Goal: Task Accomplishment & Management: Manage account settings

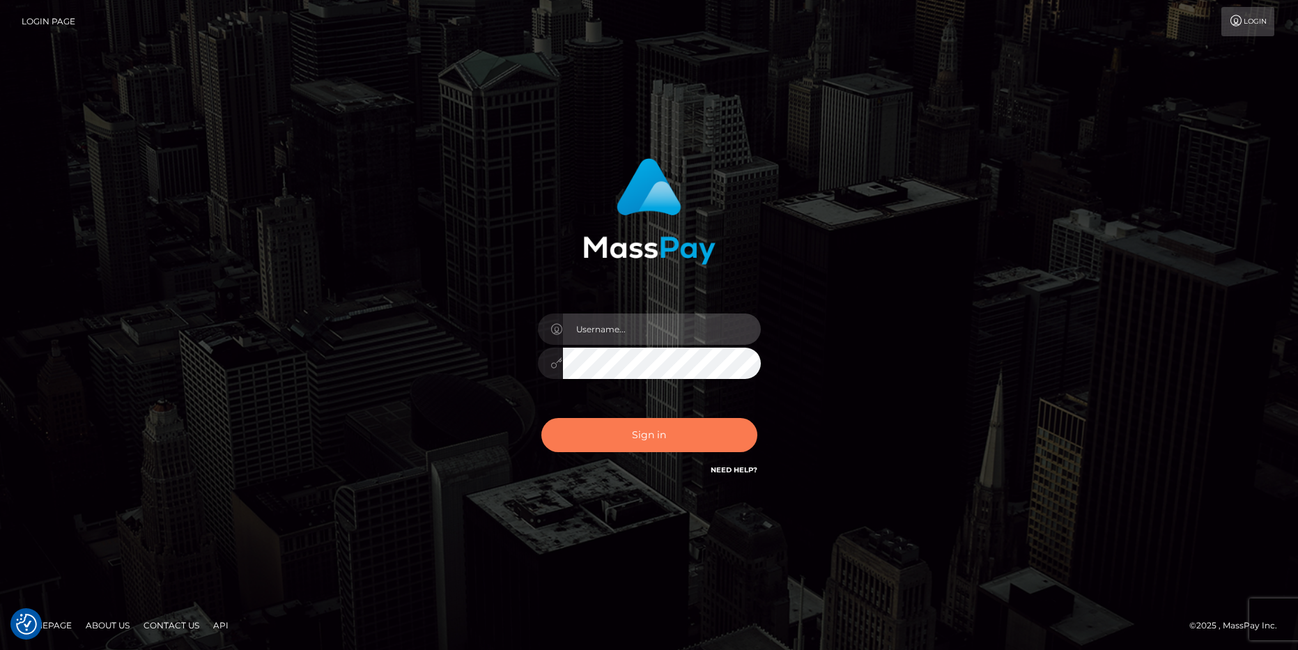
type input "aluapatrik"
click at [646, 440] on button "Sign in" at bounding box center [649, 435] width 216 height 34
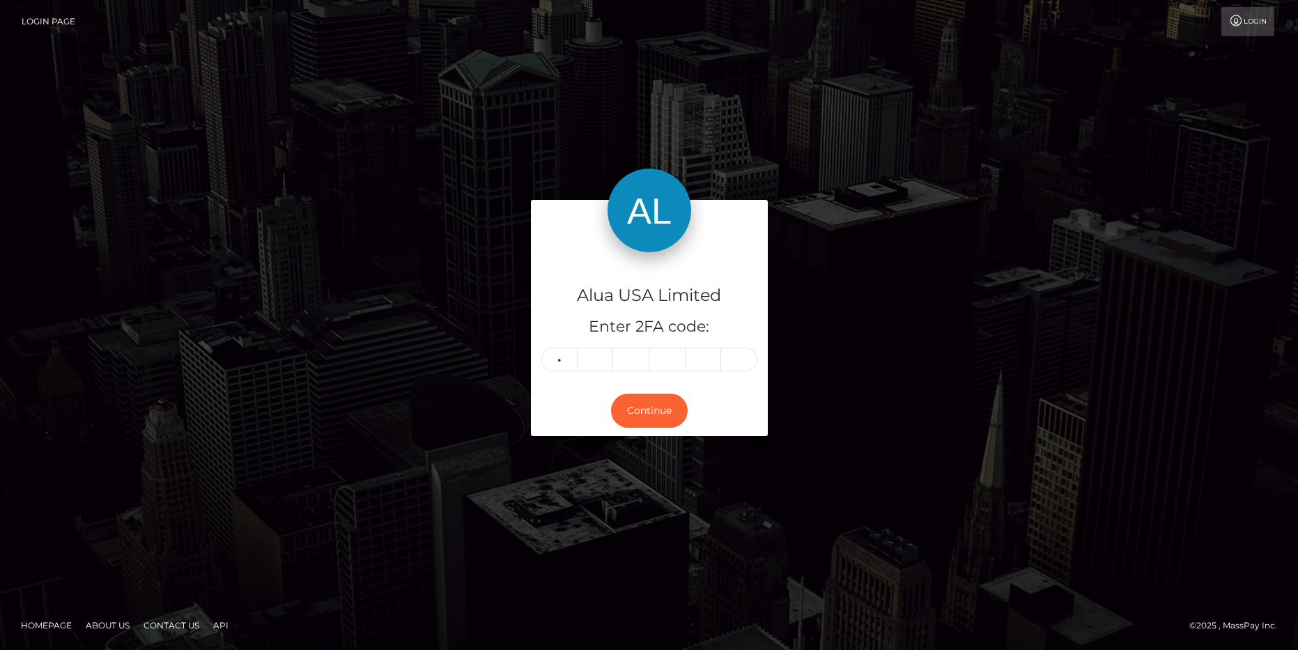
type input "7"
type input "9"
type input "7"
type input "1"
type input "7"
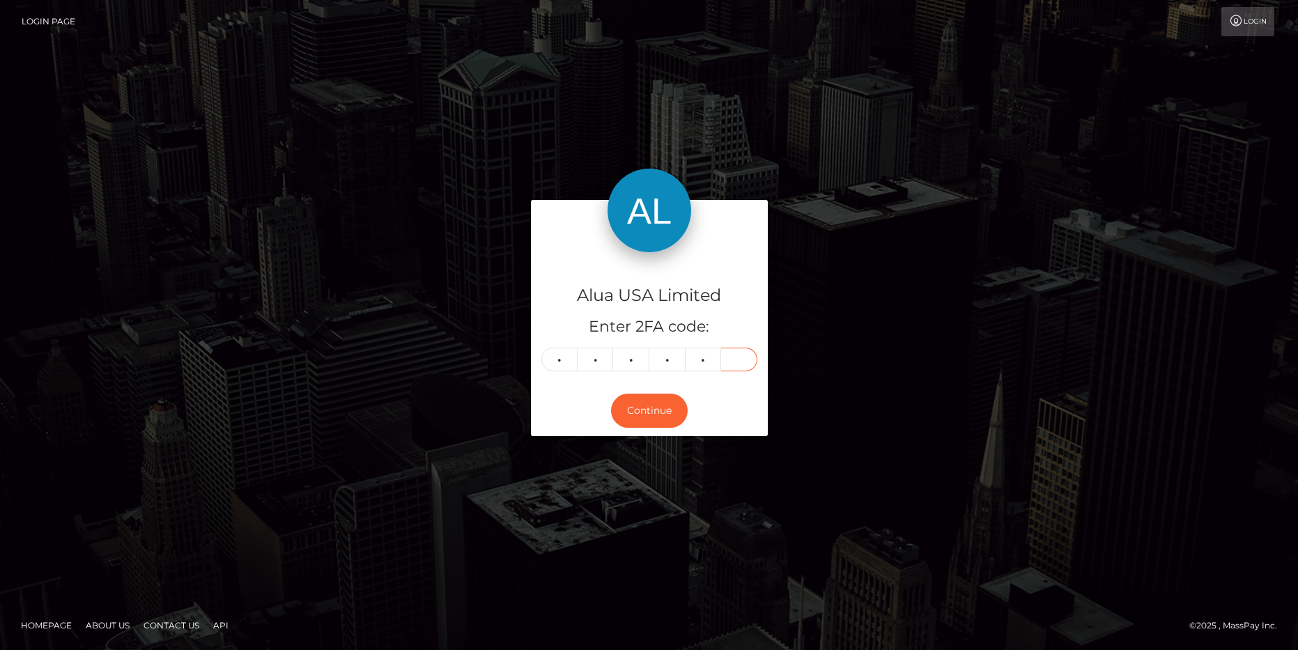
type input "7"
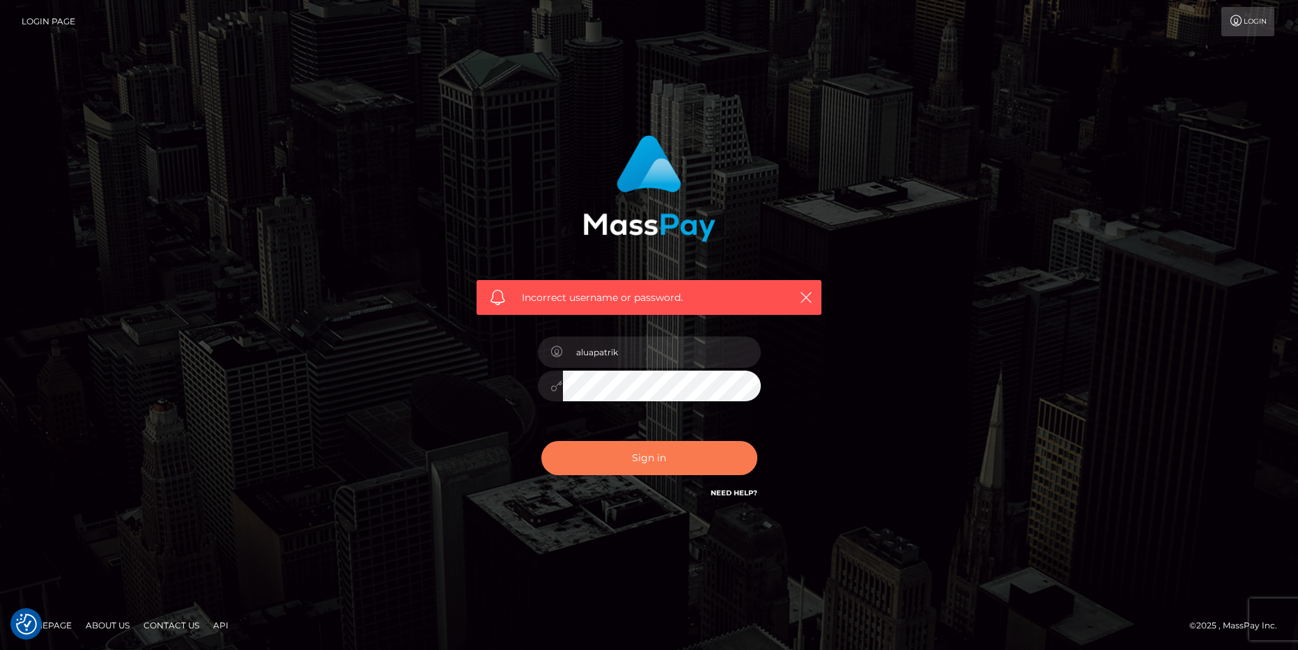
click at [635, 463] on button "Sign in" at bounding box center [649, 458] width 216 height 34
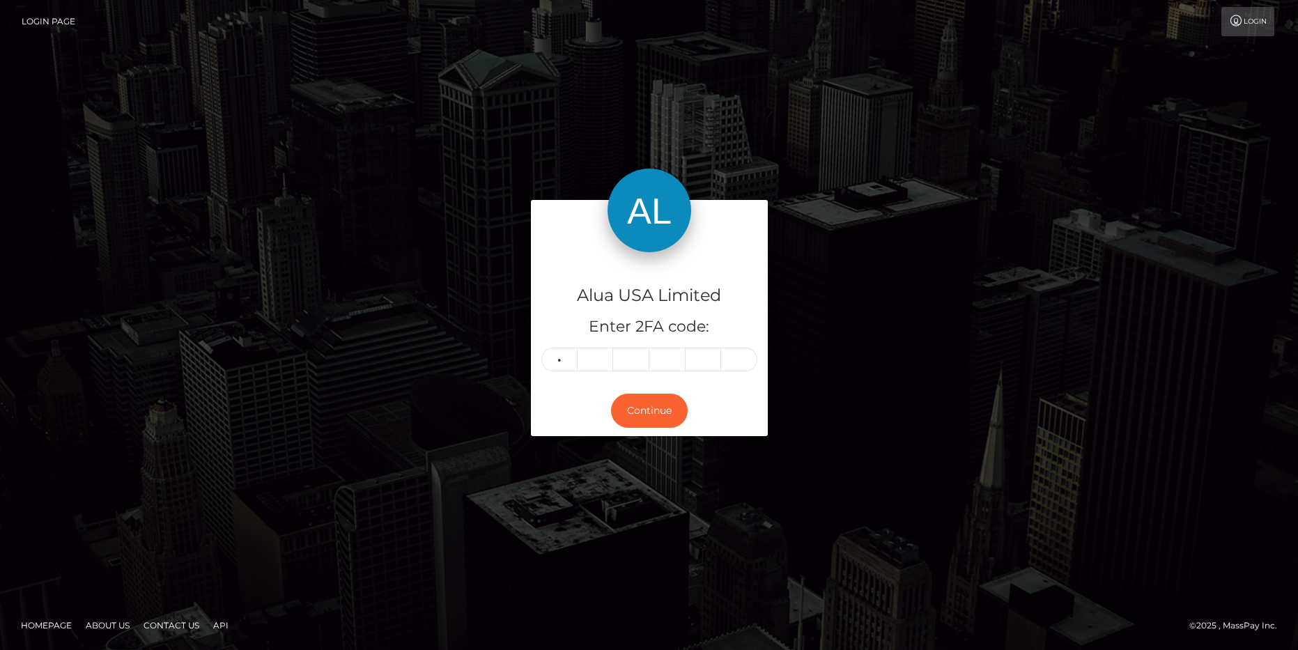
type input "7"
type input "9"
type input "1"
type input "7"
type input "8"
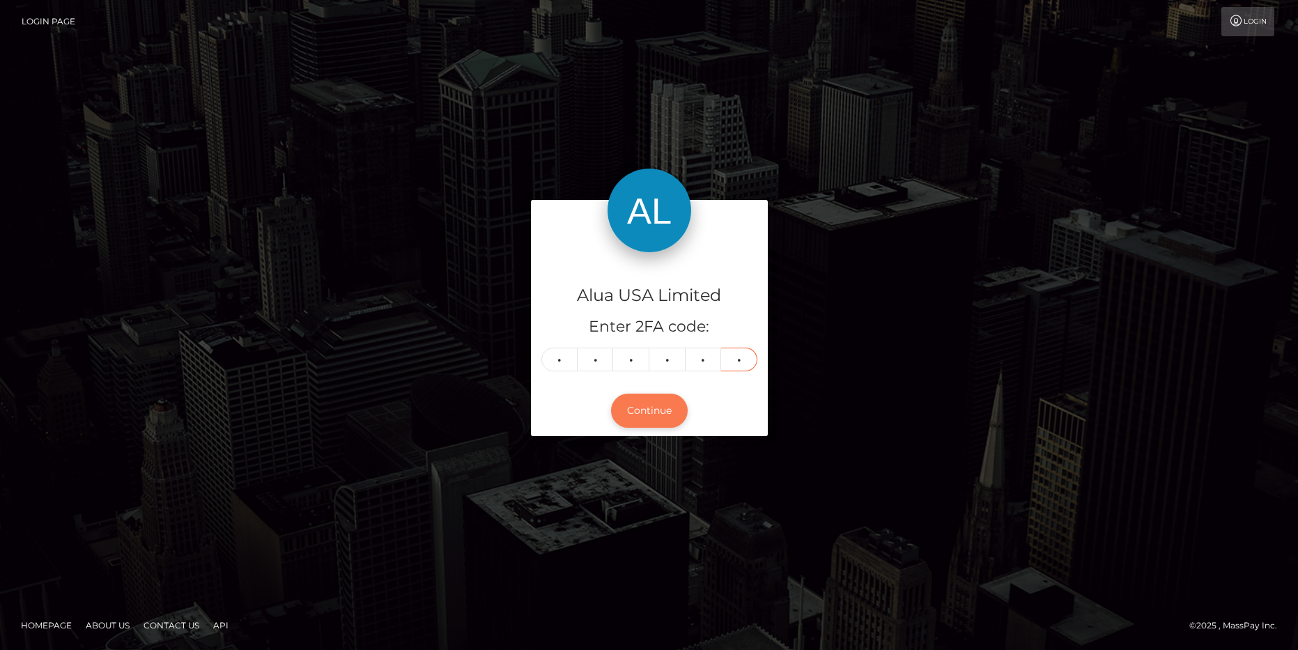
type input "4"
click at [656, 417] on button "Continue" at bounding box center [649, 411] width 77 height 34
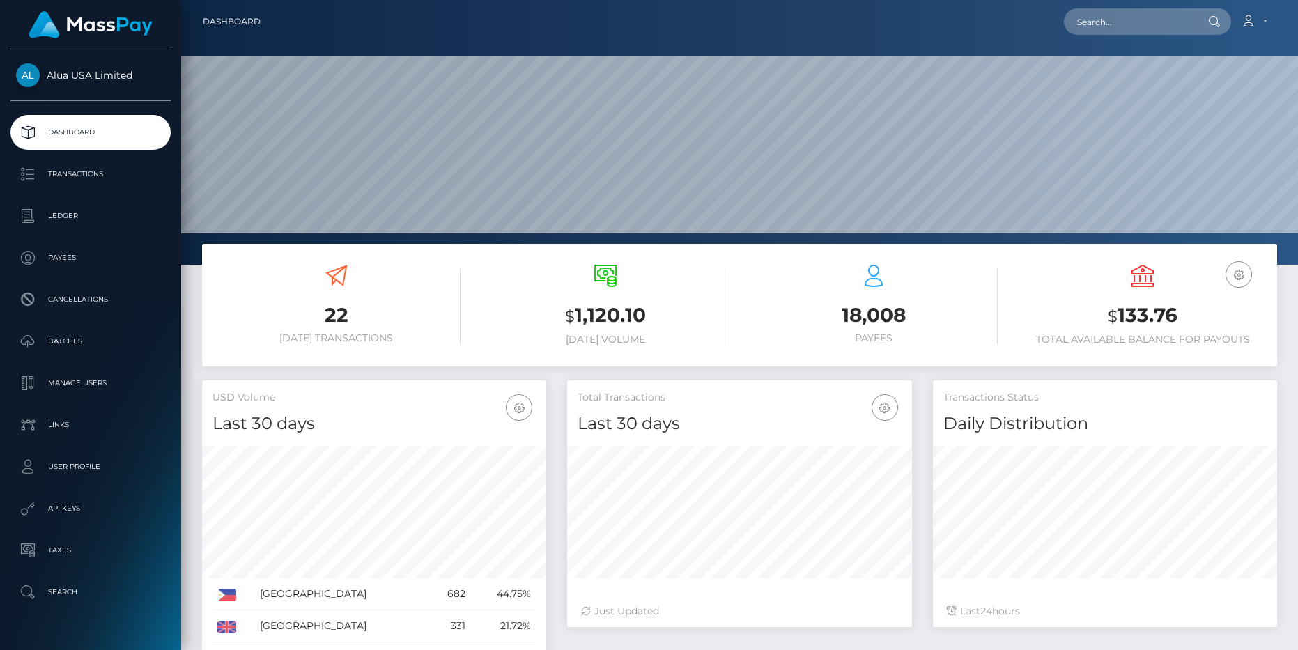
scroll to position [247, 344]
